Goal: Task Accomplishment & Management: Manage account settings

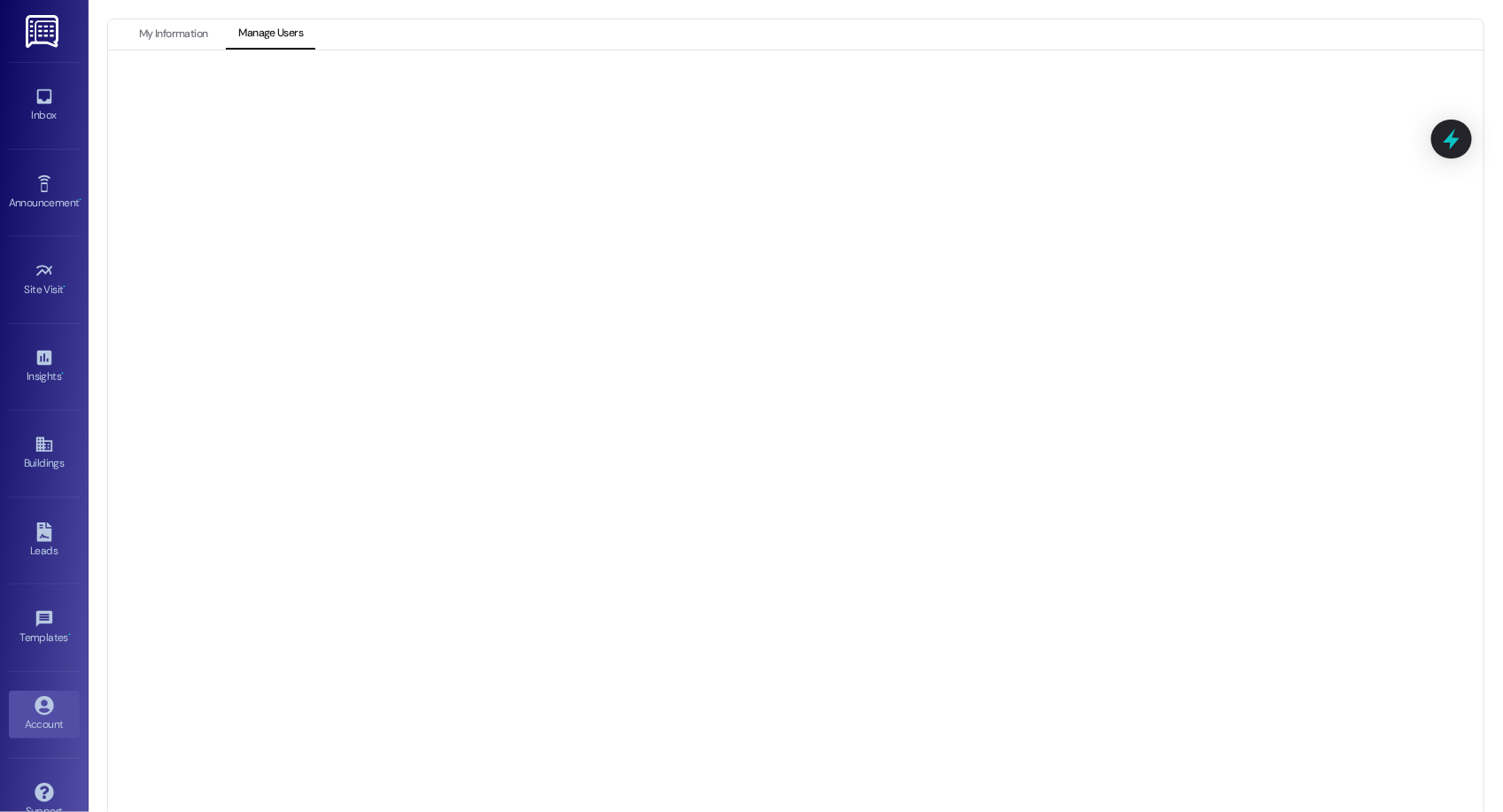
click at [189, 56] on div at bounding box center [795, 443] width 1375 height 785
click at [189, 52] on div at bounding box center [795, 443] width 1375 height 785
click at [188, 51] on div at bounding box center [795, 443] width 1375 height 785
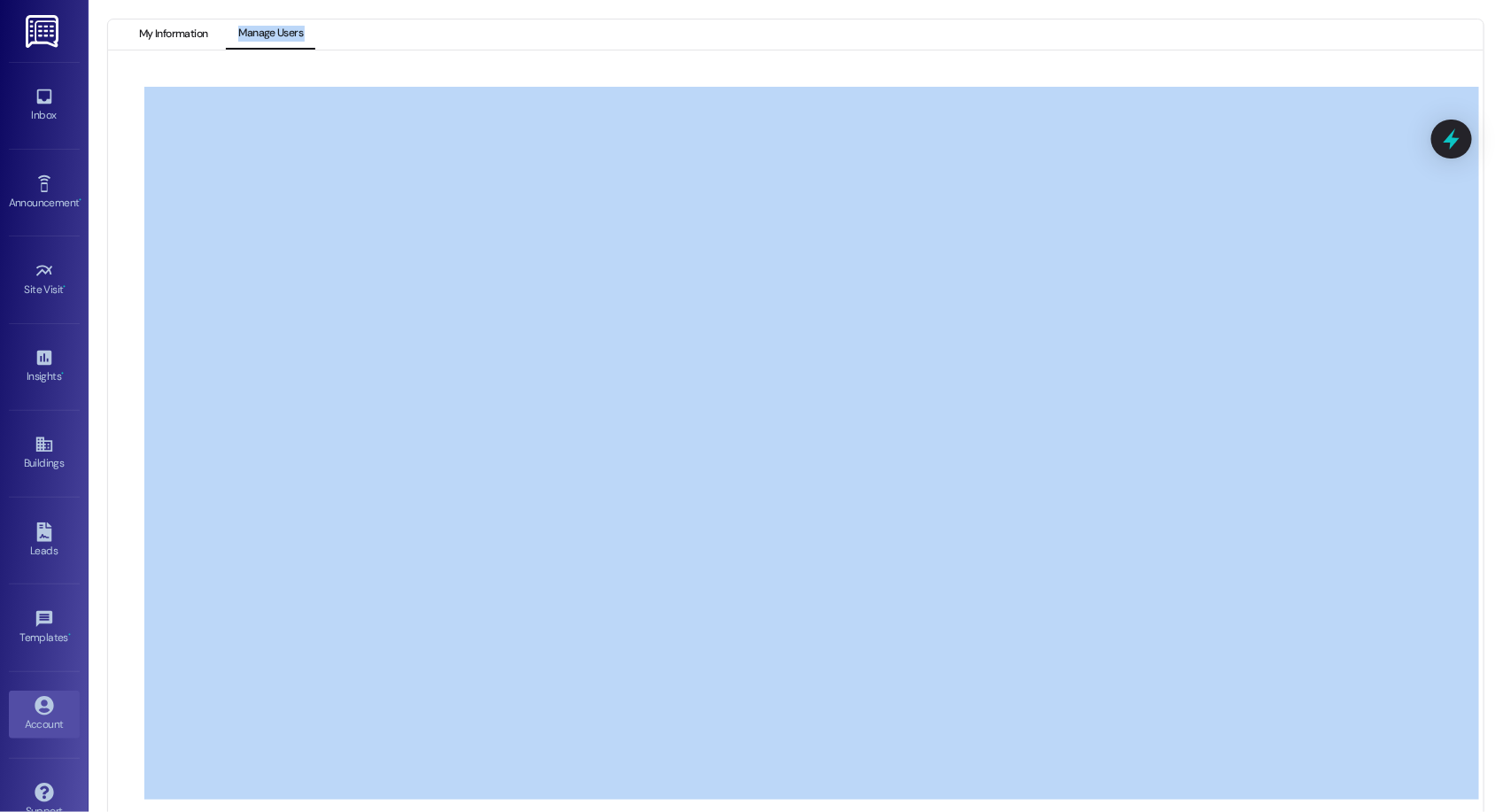
click at [188, 46] on div "My Information Manage Users" at bounding box center [795, 428] width 1377 height 818
click at [188, 41] on button "My Information" at bounding box center [172, 35] width 93 height 30
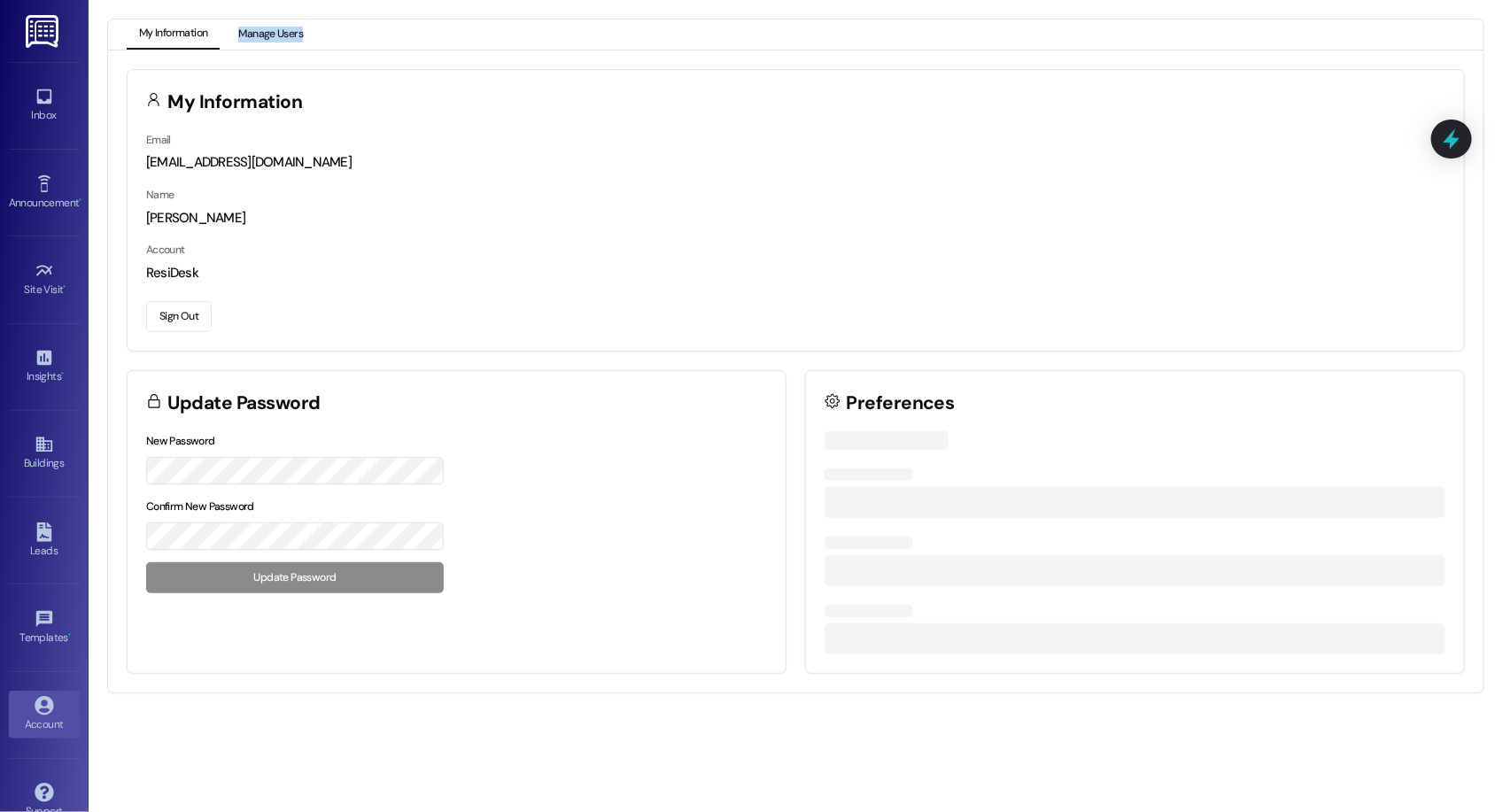
click at [170, 302] on button "Sign Out" at bounding box center [179, 316] width 66 height 31
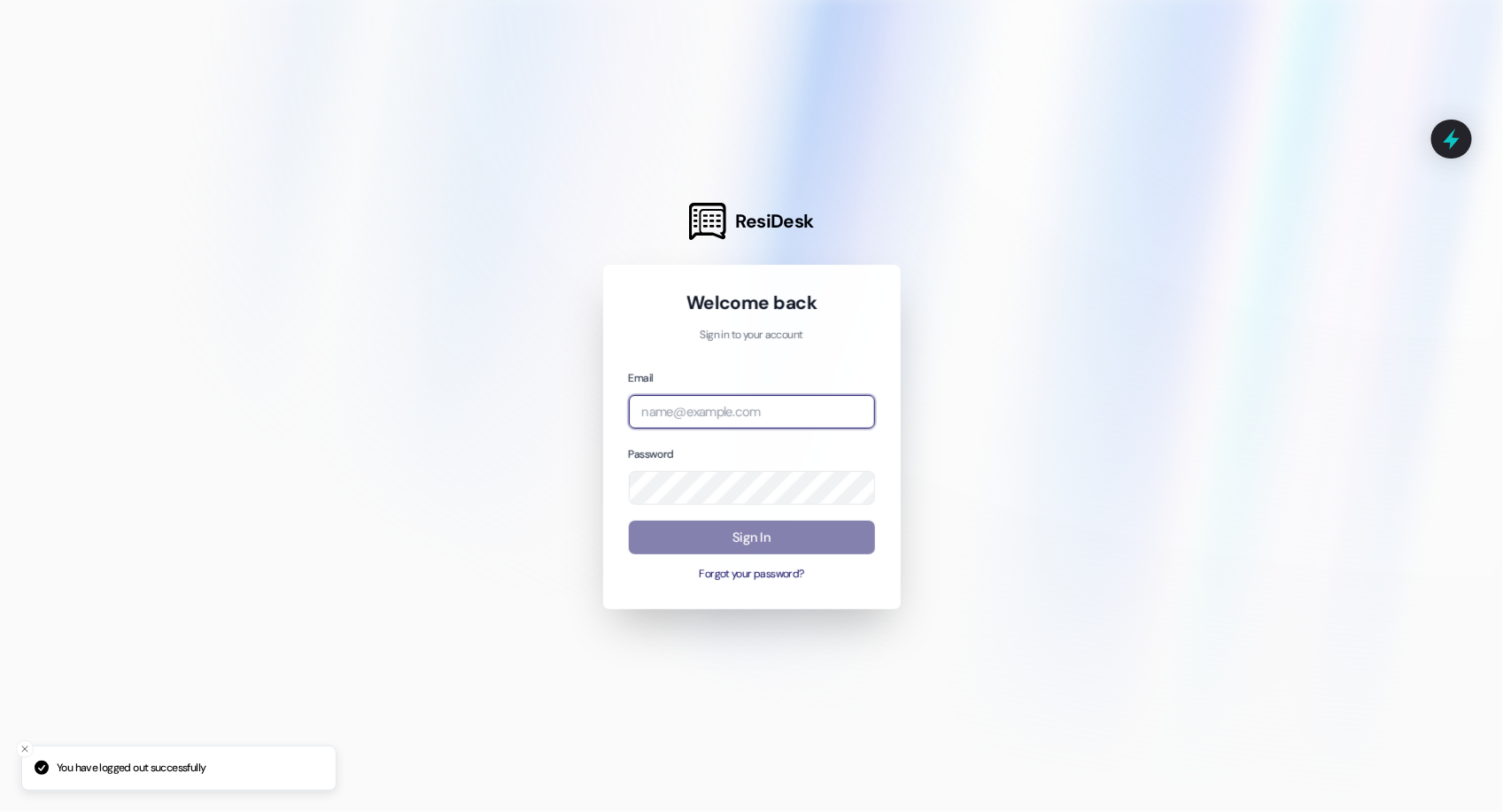
click at [860, 408] on input "email" at bounding box center [751, 412] width 246 height 35
click at [0, 811] on com-1password-button at bounding box center [0, 812] width 0 height 0
type input "[EMAIL_ADDRESS][DOMAIN_NAME]"
